Goal: Transaction & Acquisition: Obtain resource

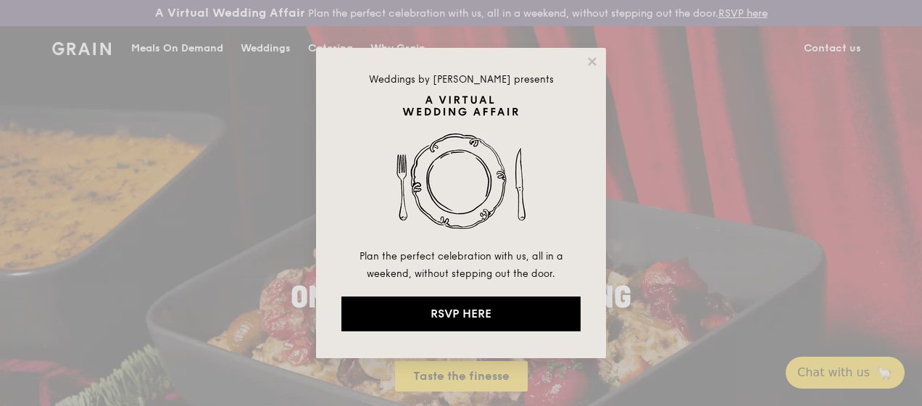
click at [118, 183] on div "Weddings by [PERSON_NAME] presents Plan the perfect celebration with us, all in…" at bounding box center [461, 203] width 922 height 406
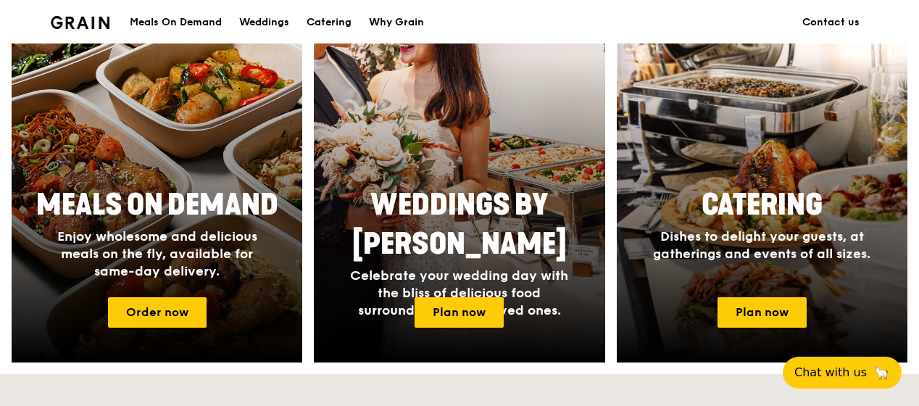
scroll to position [638, 0]
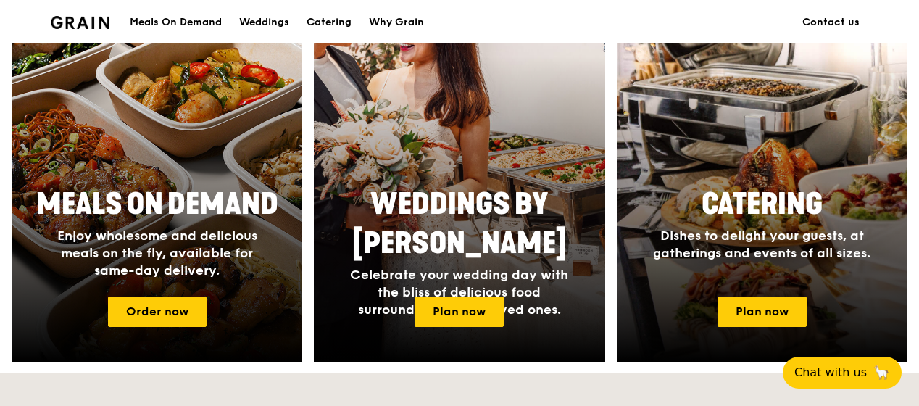
click at [199, 26] on div "Meals On Demand" at bounding box center [176, 22] width 92 height 43
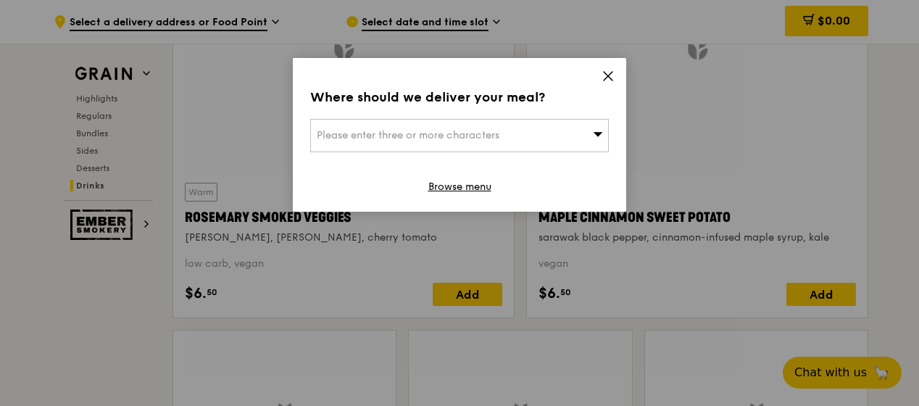
scroll to position [6228, 0]
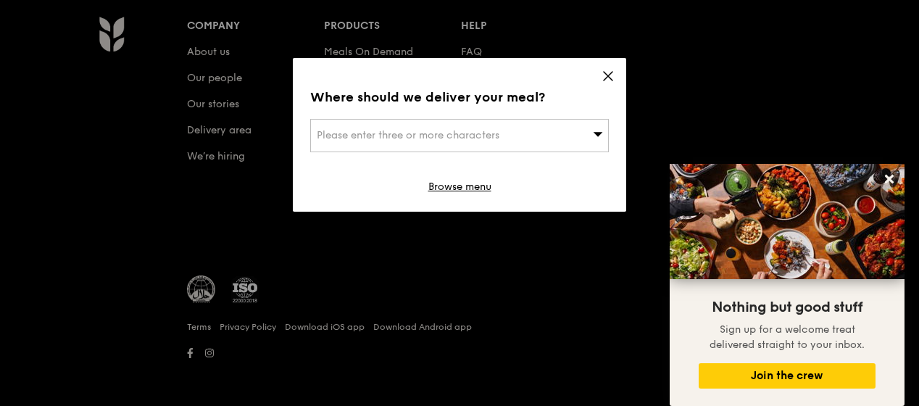
click at [586, 141] on div "Please enter three or more characters" at bounding box center [459, 135] width 299 height 33
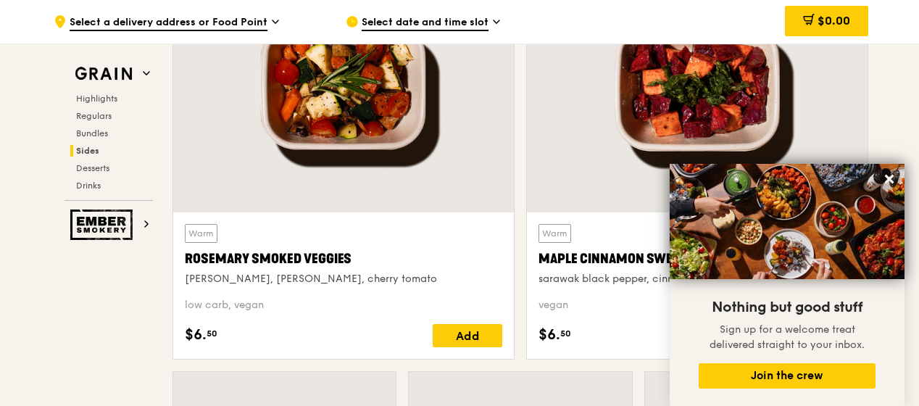
scroll to position [3373, 0]
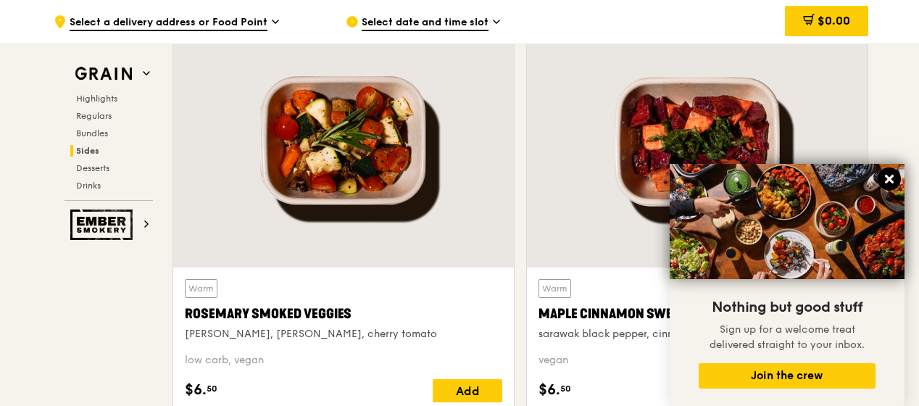
click at [890, 175] on icon at bounding box center [889, 178] width 13 height 13
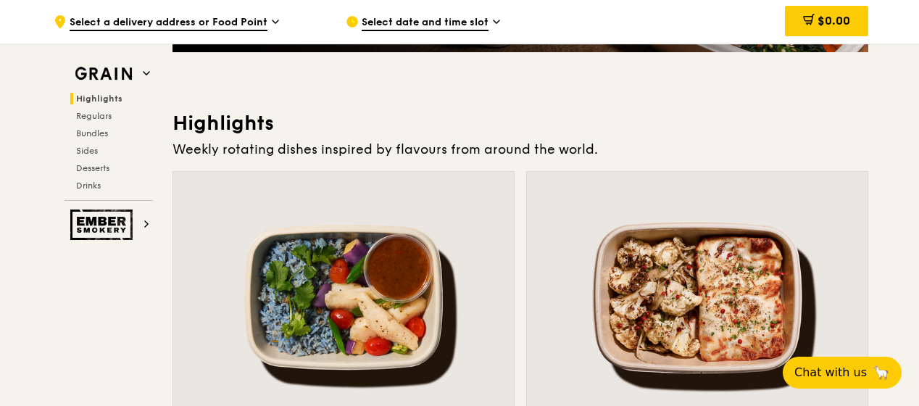
scroll to position [0, 0]
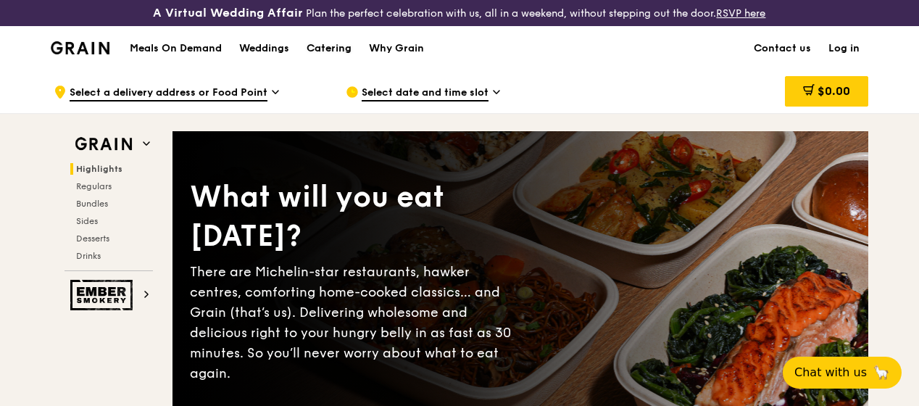
click at [315, 64] on div "Catering" at bounding box center [329, 48] width 45 height 43
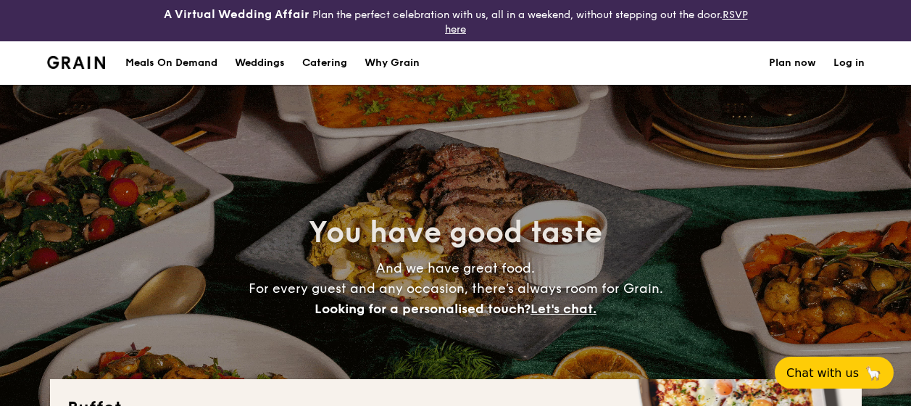
select select
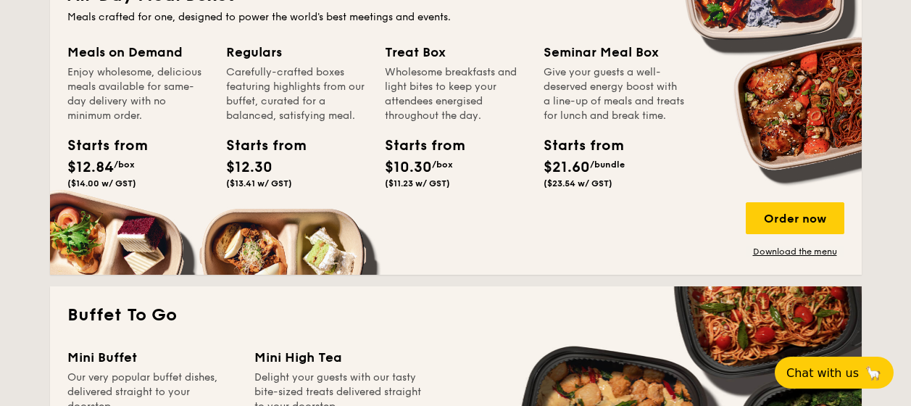
scroll to position [730, 0]
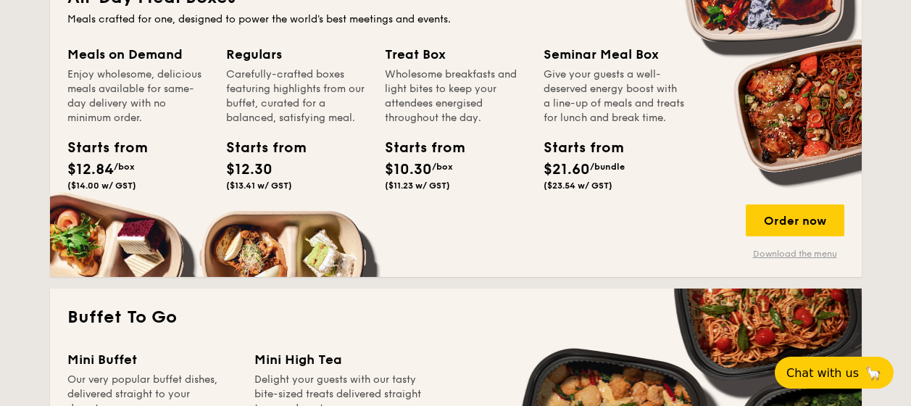
click at [775, 258] on link "Download the menu" at bounding box center [795, 254] width 99 height 12
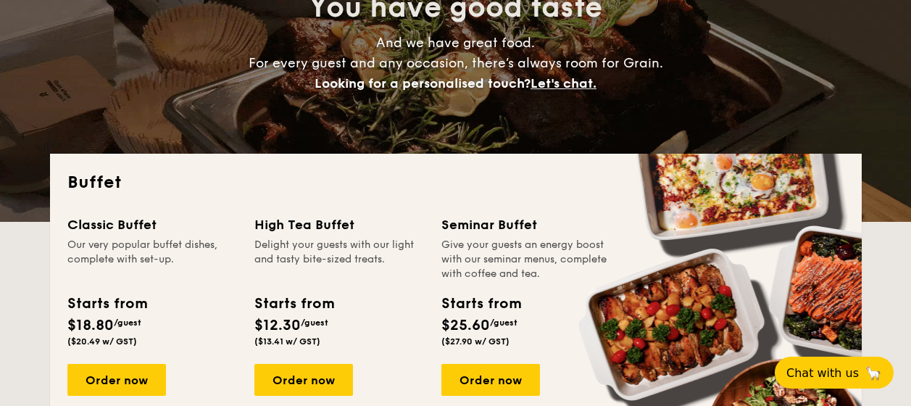
scroll to position [169, 0]
